Goal: Task Accomplishment & Management: Use online tool/utility

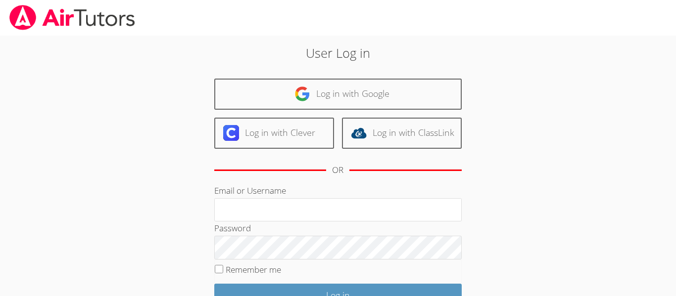
type input "[EMAIL_ADDRESS][DOMAIN_NAME]"
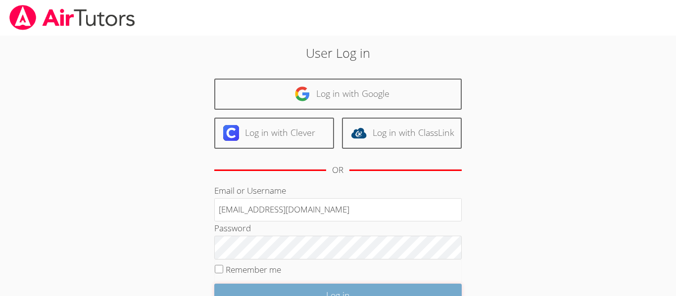
click at [231, 285] on input "Log in" at bounding box center [337, 295] width 247 height 23
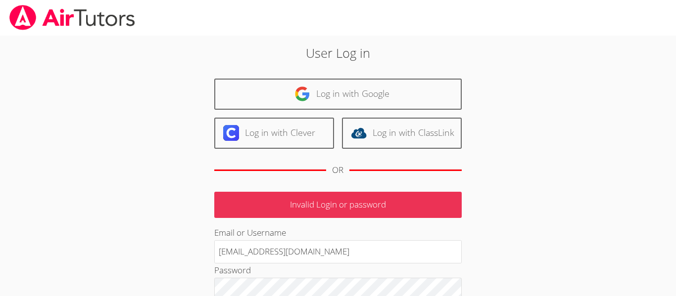
click at [341, 234] on div "Email or Username scharleyhunt@student.taholah.org" at bounding box center [337, 245] width 247 height 38
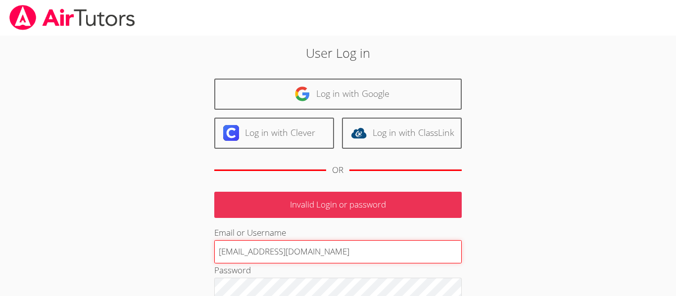
click at [339, 244] on input "[EMAIL_ADDRESS][DOMAIN_NAME]" at bounding box center [337, 253] width 247 height 24
click at [264, 259] on input "[EMAIL_ADDRESS][DOMAIN_NAME]" at bounding box center [337, 253] width 247 height 24
click at [265, 259] on input "[EMAIL_ADDRESS][DOMAIN_NAME]" at bounding box center [337, 253] width 247 height 24
click at [266, 257] on input "[EMAIL_ADDRESS][DOMAIN_NAME]" at bounding box center [337, 253] width 247 height 24
click at [265, 256] on input "[EMAIL_ADDRESS][DOMAIN_NAME]" at bounding box center [337, 253] width 247 height 24
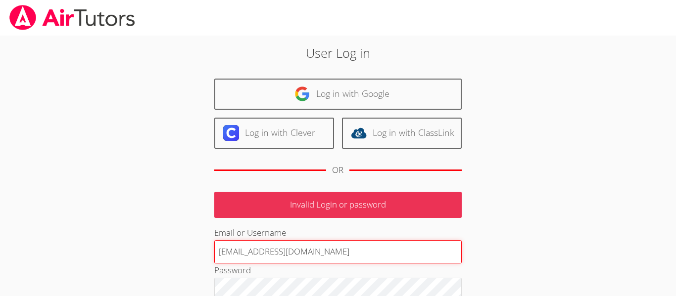
click at [266, 253] on input "[EMAIL_ADDRESS][DOMAIN_NAME]" at bounding box center [337, 253] width 247 height 24
click at [268, 254] on input "[EMAIL_ADDRESS][DOMAIN_NAME]" at bounding box center [337, 253] width 247 height 24
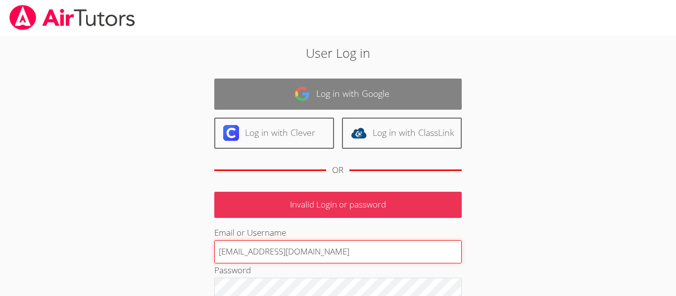
type input "scharley@student.taholah.org"
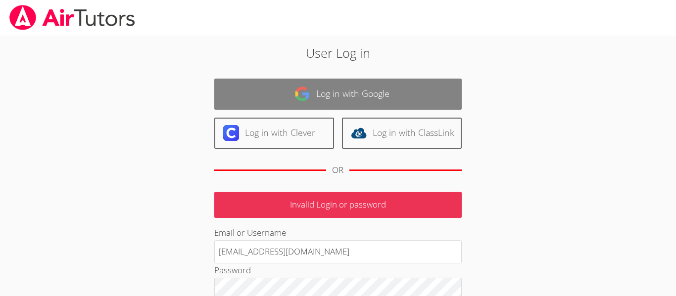
click at [379, 98] on link "Log in with Google" at bounding box center [337, 94] width 247 height 31
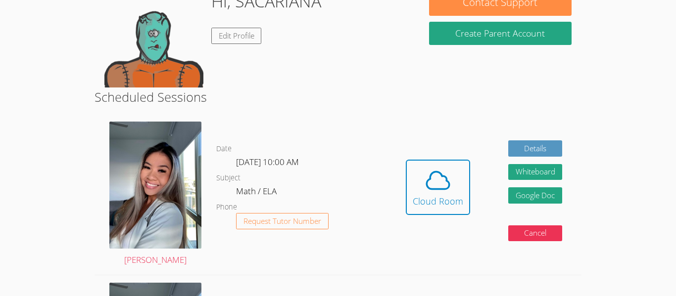
scroll to position [218, 0]
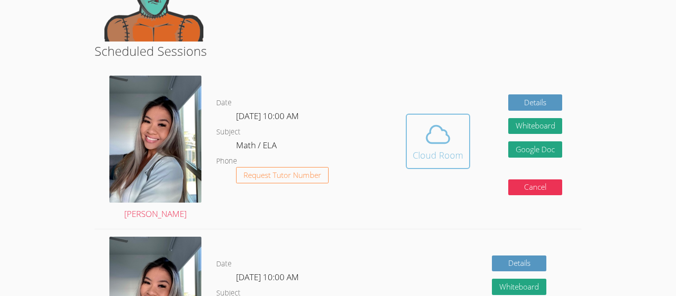
click at [461, 136] on span at bounding box center [438, 135] width 50 height 28
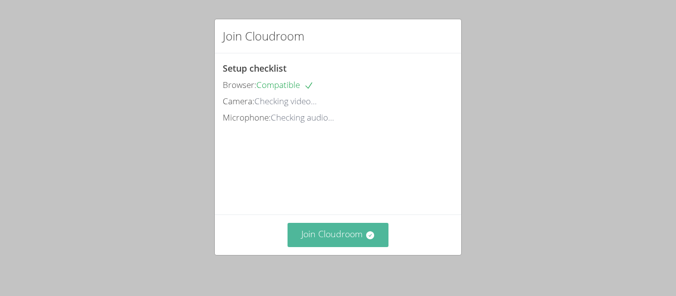
click at [345, 236] on button "Join Cloudroom" at bounding box center [338, 235] width 101 height 24
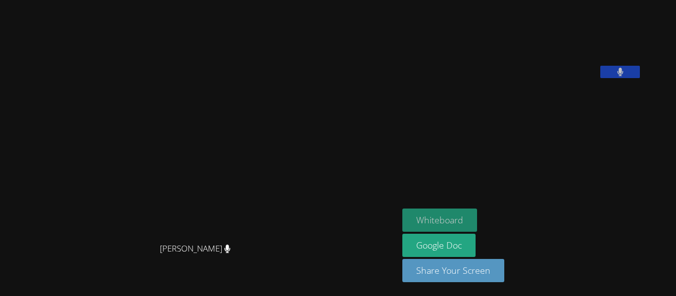
click at [477, 223] on button "Whiteboard" at bounding box center [439, 220] width 75 height 23
